Goal: Task Accomplishment & Management: Manage account settings

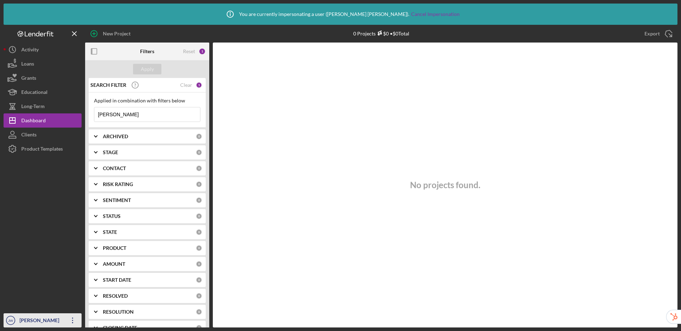
click at [30, 320] on div "[PERSON_NAME]" at bounding box center [41, 322] width 46 height 16
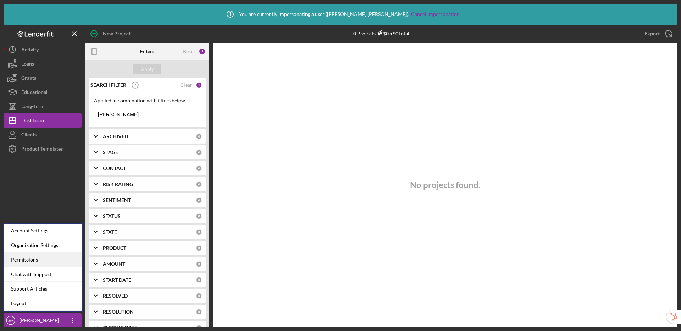
click at [39, 256] on div "Permissions" at bounding box center [43, 260] width 78 height 15
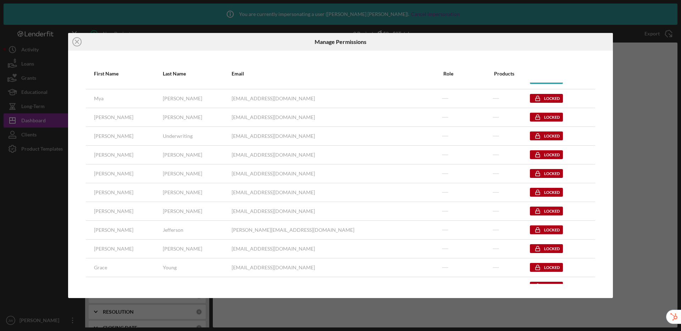
scroll to position [84, 0]
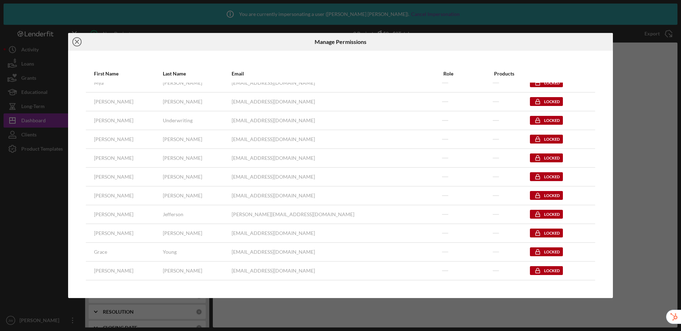
click at [76, 43] on line at bounding box center [77, 42] width 4 height 4
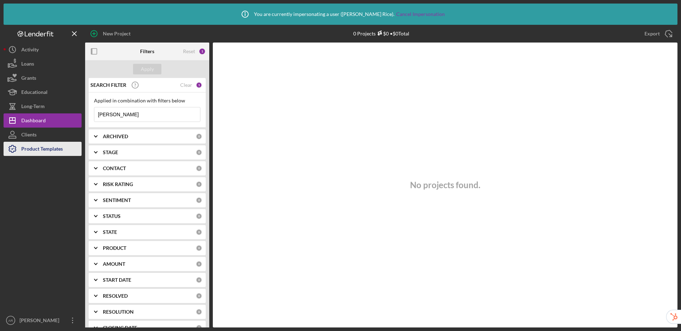
click at [33, 153] on div "Product Templates" at bounding box center [42, 150] width 42 height 16
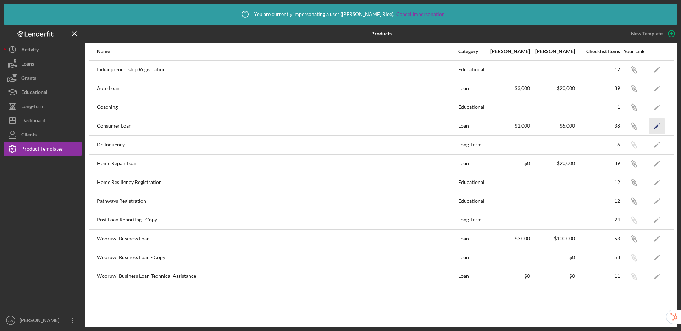
click at [660, 130] on icon "Icon/Edit" at bounding box center [657, 126] width 16 height 16
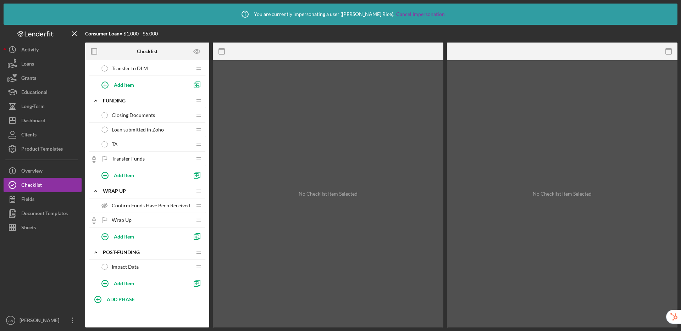
scroll to position [307, 0]
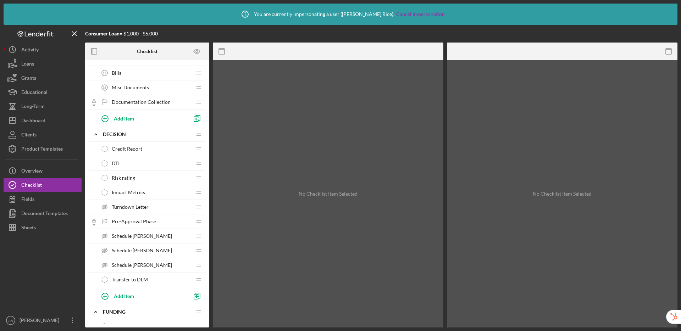
click at [147, 245] on div "Schedule TA-Ashley Schedule TA-Ashley" at bounding box center [145, 251] width 94 height 14
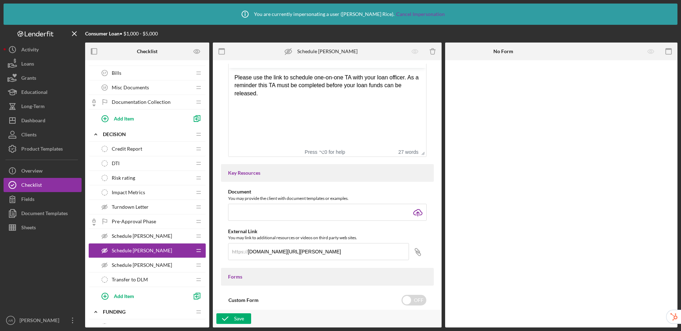
scroll to position [176, 0]
drag, startPoint x: 322, startPoint y: 253, endPoint x: 222, endPoint y: 253, distance: 100.1
click at [222, 253] on div "Document You may provide the client with document templates or examples. Icon/U…" at bounding box center [327, 228] width 213 height 79
paste input "rice0702"
type input "calendly.com/ashleyrice0702"
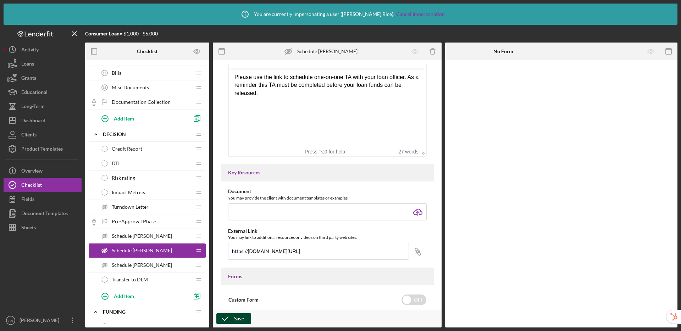
click at [229, 319] on icon "button" at bounding box center [225, 319] width 18 height 18
click at [232, 321] on icon "button" at bounding box center [225, 319] width 18 height 18
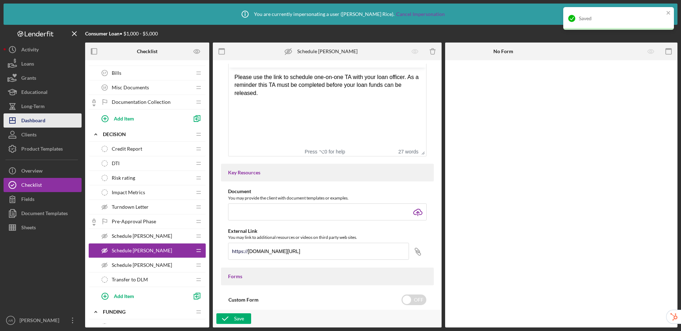
click at [41, 121] on div "Dashboard" at bounding box center [33, 122] width 24 height 16
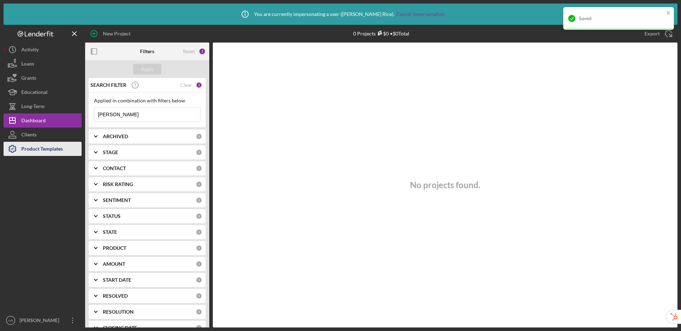
click at [37, 149] on div "Product Templates" at bounding box center [42, 150] width 42 height 16
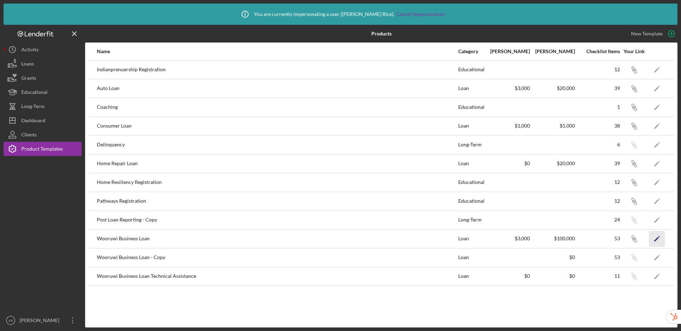
click at [659, 240] on icon "Icon/Edit" at bounding box center [657, 239] width 16 height 16
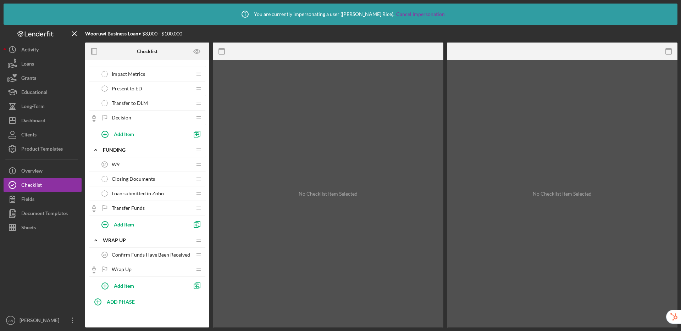
scroll to position [704, 0]
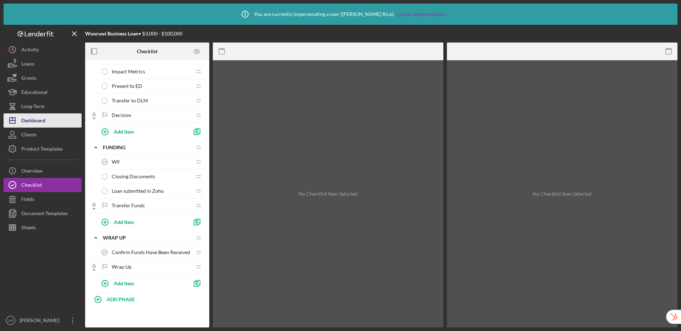
click at [32, 121] on div "Dashboard" at bounding box center [33, 122] width 24 height 16
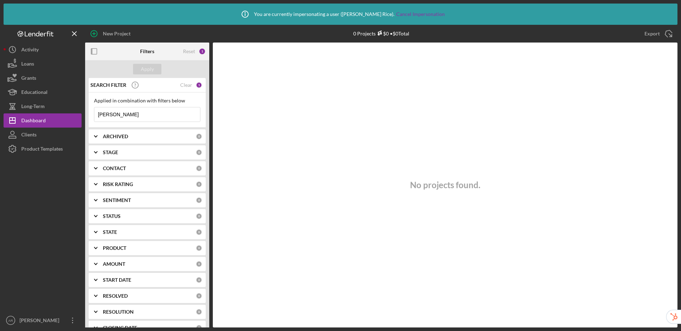
click at [175, 82] on div "SEARCH FILTER" at bounding box center [135, 85] width 92 height 18
click at [185, 85] on div "Clear" at bounding box center [186, 85] width 12 height 6
click at [151, 71] on div "Apply" at bounding box center [147, 69] width 13 height 11
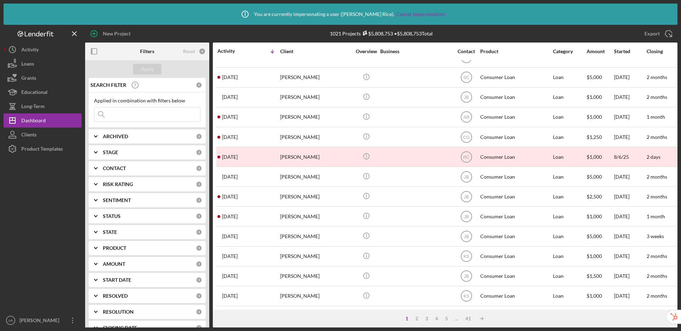
scroll to position [257, 0]
click at [45, 150] on div "Product Templates" at bounding box center [42, 150] width 42 height 16
